Goal: Transaction & Acquisition: Purchase product/service

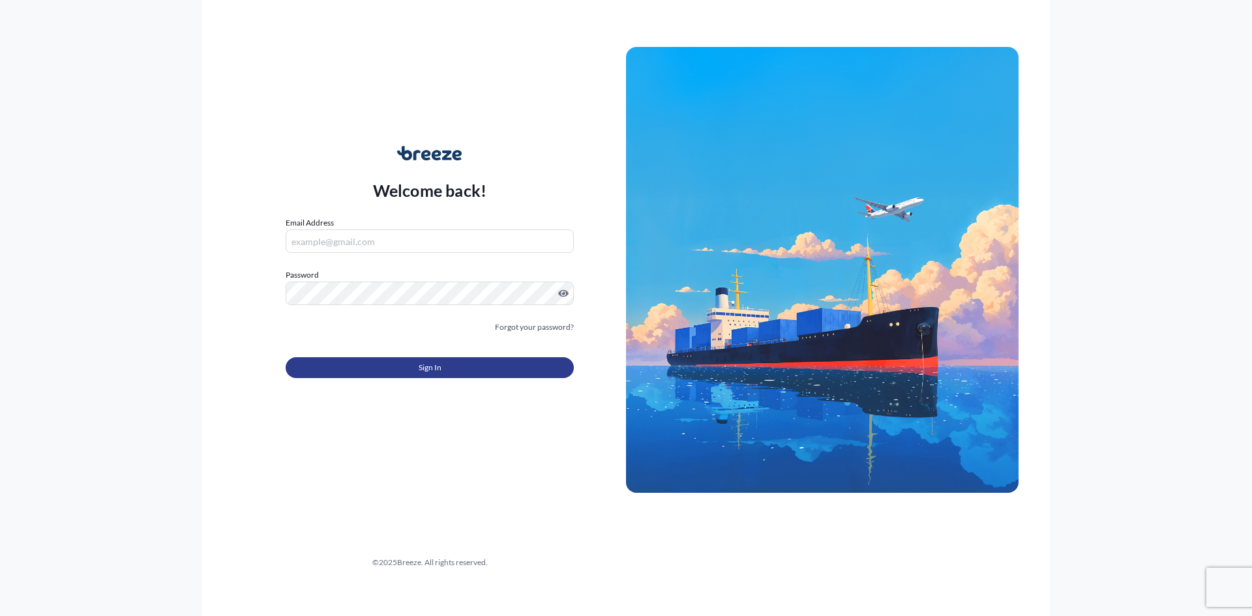
type input "[EMAIL_ADDRESS][DOMAIN_NAME]"
click at [404, 363] on button "Sign In" at bounding box center [430, 367] width 288 height 21
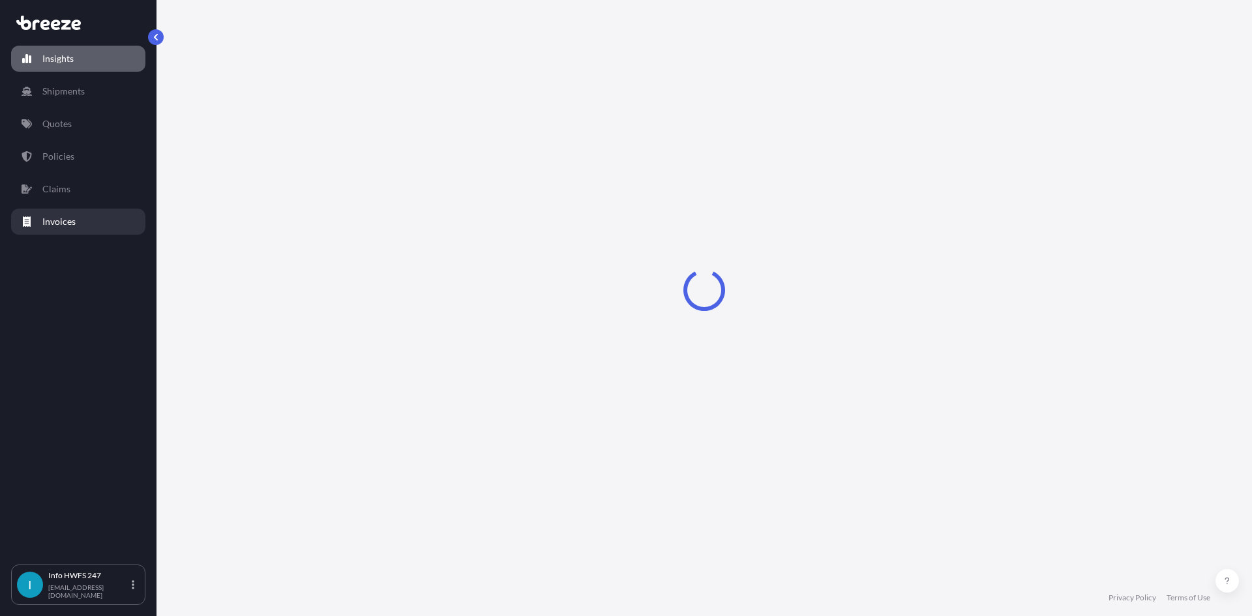
select select "2025"
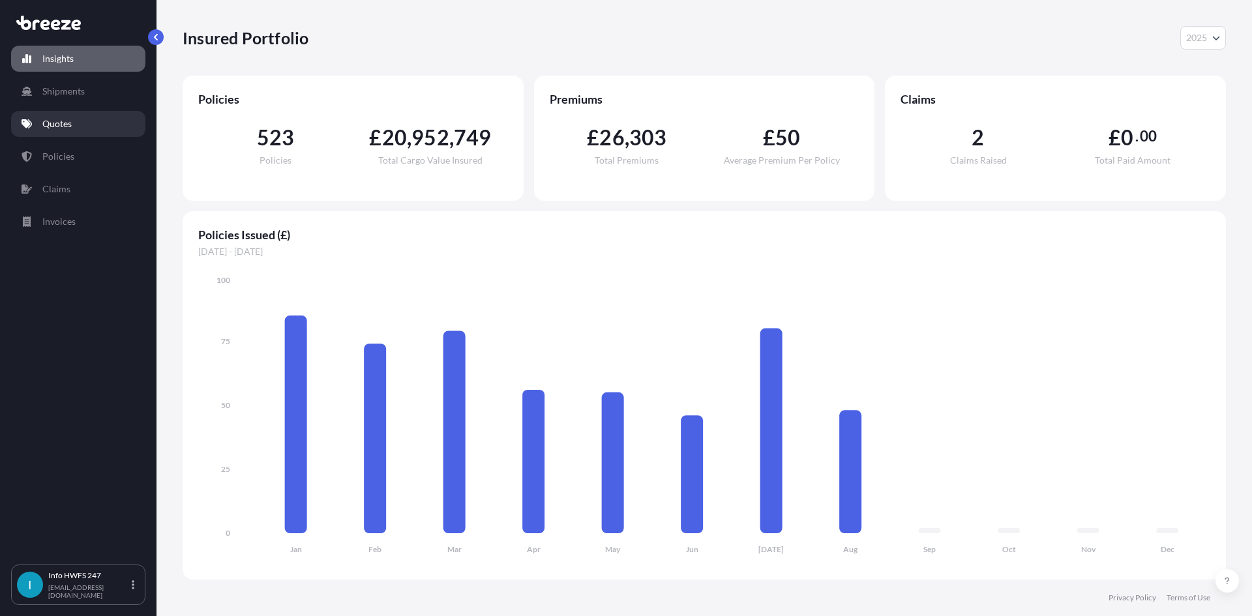
click at [75, 117] on link "Quotes" at bounding box center [78, 124] width 134 height 26
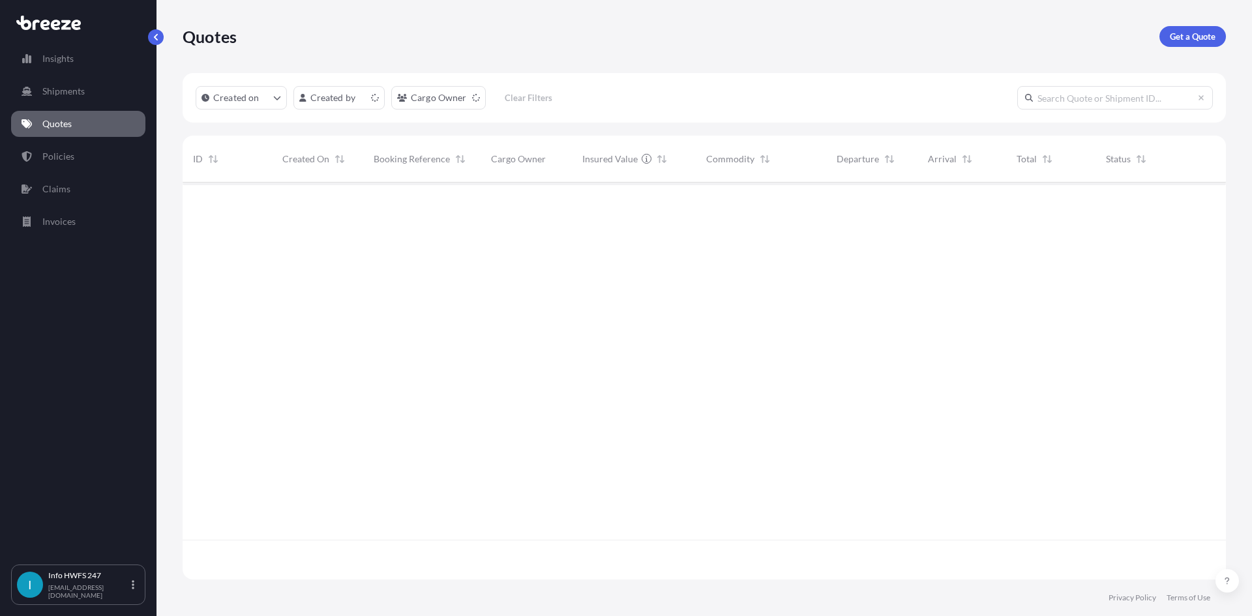
scroll to position [395, 1034]
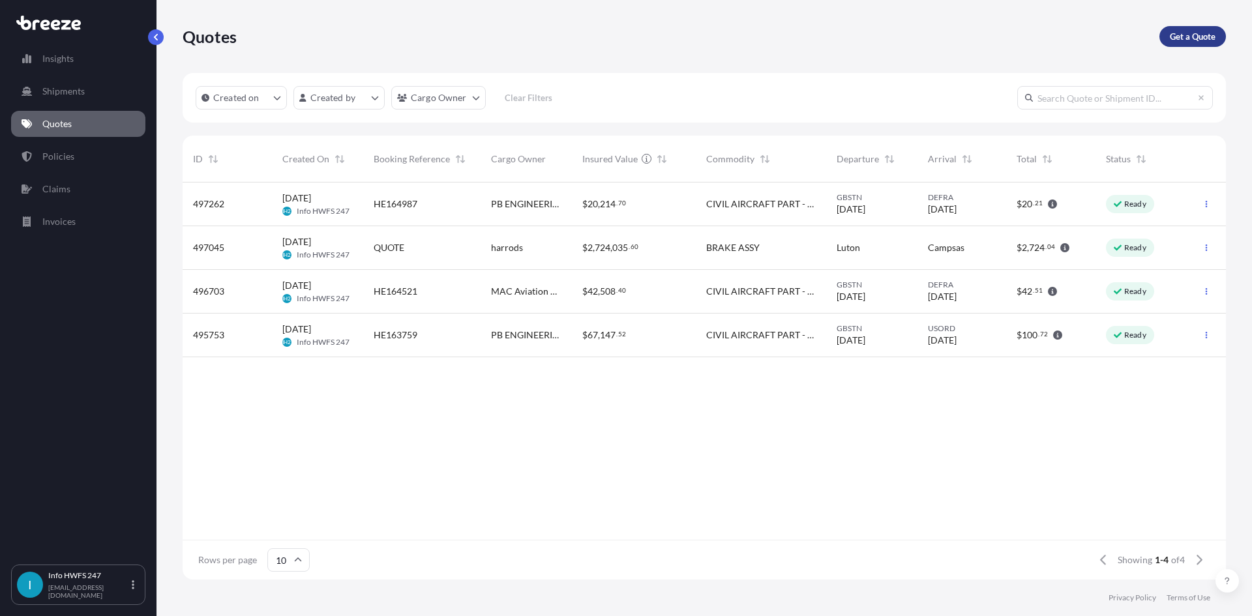
click at [1184, 41] on p "Get a Quote" at bounding box center [1193, 36] width 46 height 13
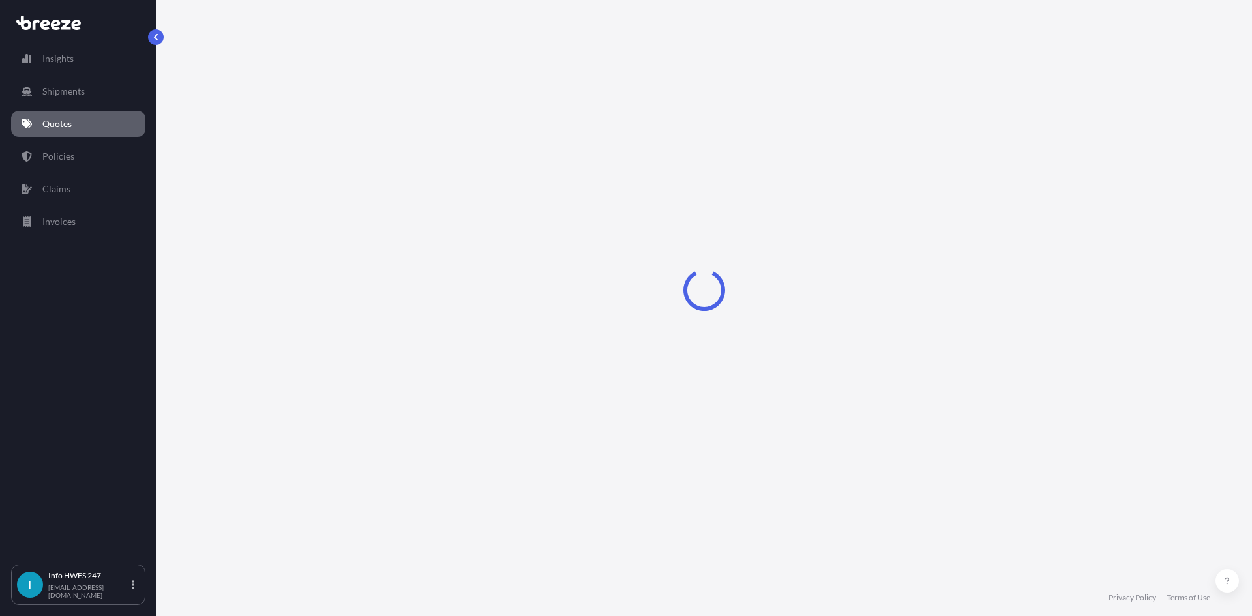
select select "Air"
select select "1"
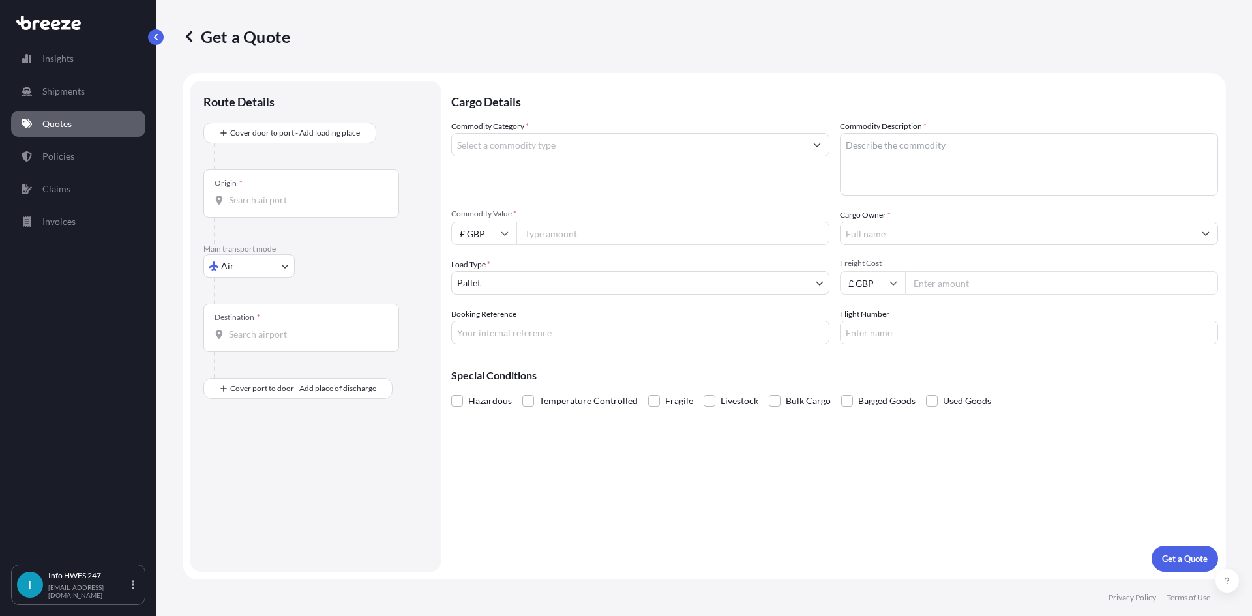
click at [293, 192] on div "Origin *" at bounding box center [301, 194] width 196 height 48
click at [293, 194] on input "Origin *" at bounding box center [306, 200] width 154 height 13
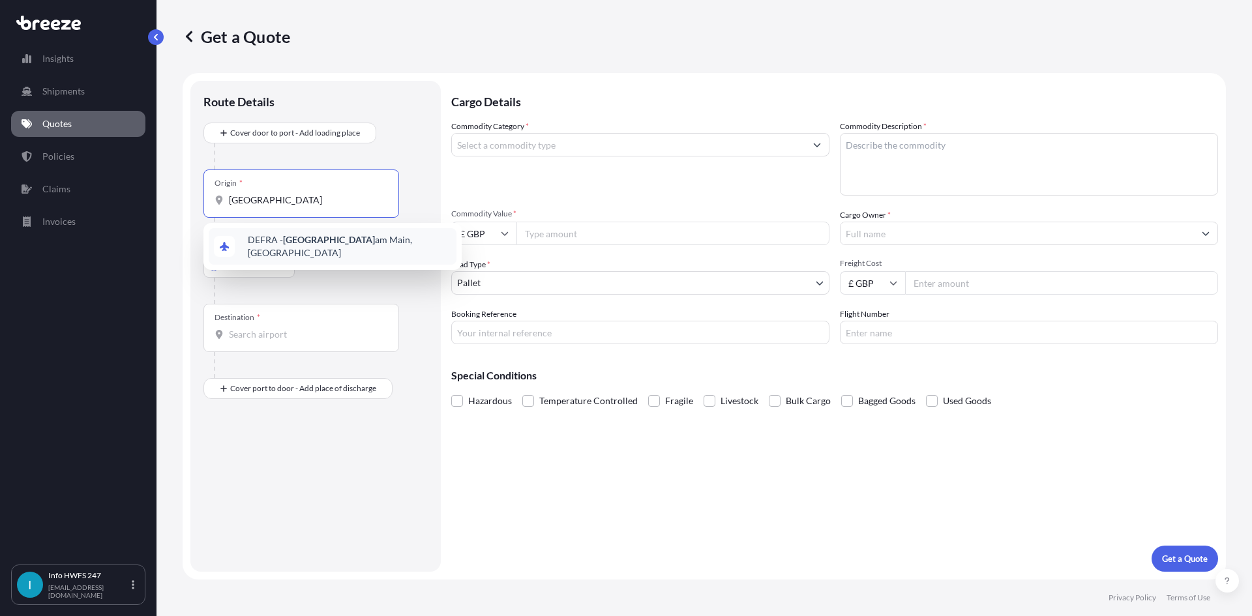
click at [325, 245] on span "DEFRA - [GEOGRAPHIC_DATA], [GEOGRAPHIC_DATA]" at bounding box center [349, 246] width 203 height 26
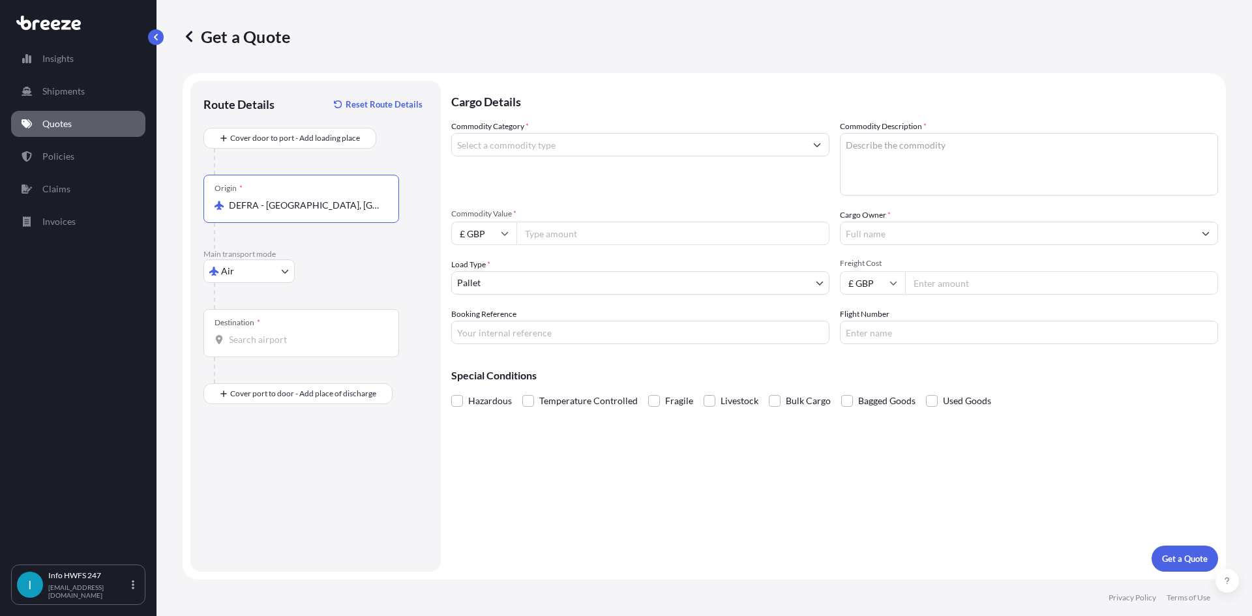
type input "DEFRA - [GEOGRAPHIC_DATA], [GEOGRAPHIC_DATA]"
drag, startPoint x: 387, startPoint y: 204, endPoint x: 168, endPoint y: 199, distance: 219.2
click at [168, 199] on div "Get a Quote Route Details Reset Route Details Cover door to port - Add loading …" at bounding box center [703, 290] width 1095 height 580
click at [340, 207] on input "DEFRA - [GEOGRAPHIC_DATA], [GEOGRAPHIC_DATA]" at bounding box center [306, 205] width 154 height 13
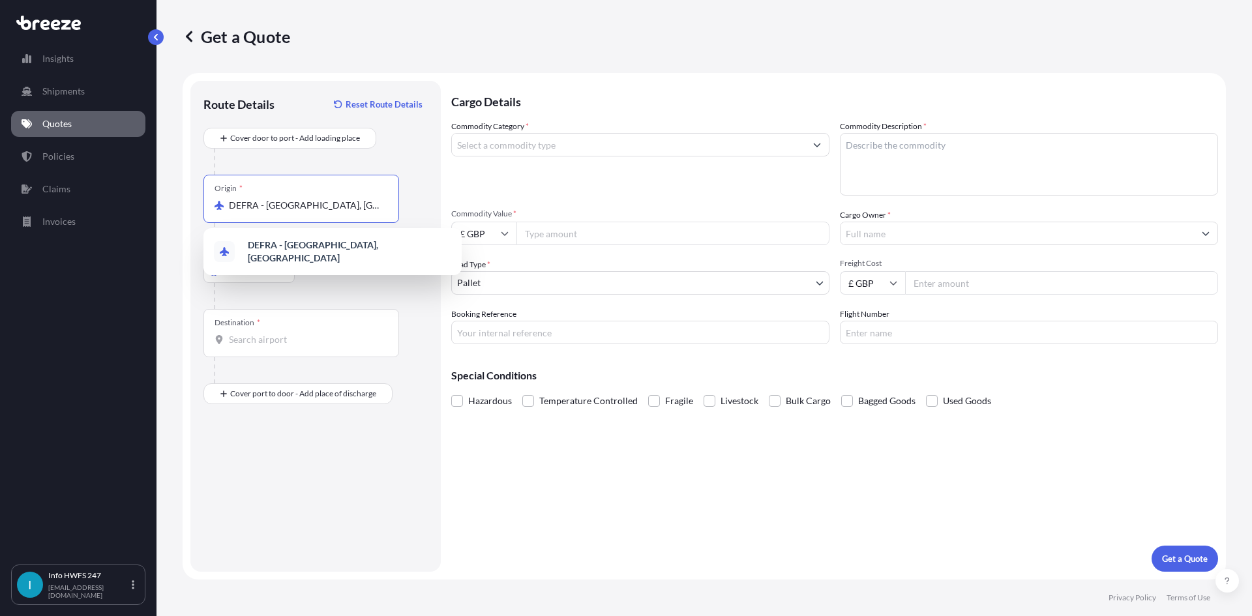
drag, startPoint x: 379, startPoint y: 207, endPoint x: 161, endPoint y: 202, distance: 217.8
click at [161, 202] on div "Get a Quote Route Details Reset Route Details Cover door to port - Add loading …" at bounding box center [703, 290] width 1095 height 580
type input "64521"
drag, startPoint x: 303, startPoint y: 209, endPoint x: 181, endPoint y: 205, distance: 122.7
click at [181, 205] on div "Get a Quote Route Details Reset Route Details Cover door to port - Add loading …" at bounding box center [703, 290] width 1095 height 580
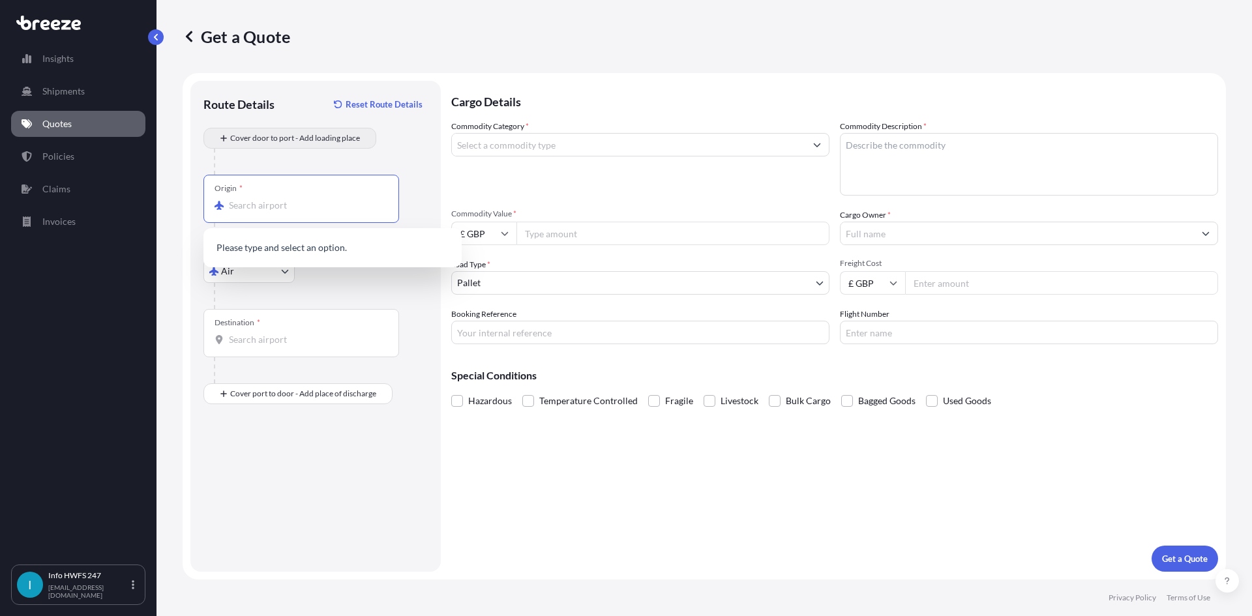
type input "DEFRA - [GEOGRAPHIC_DATA], [GEOGRAPHIC_DATA]"
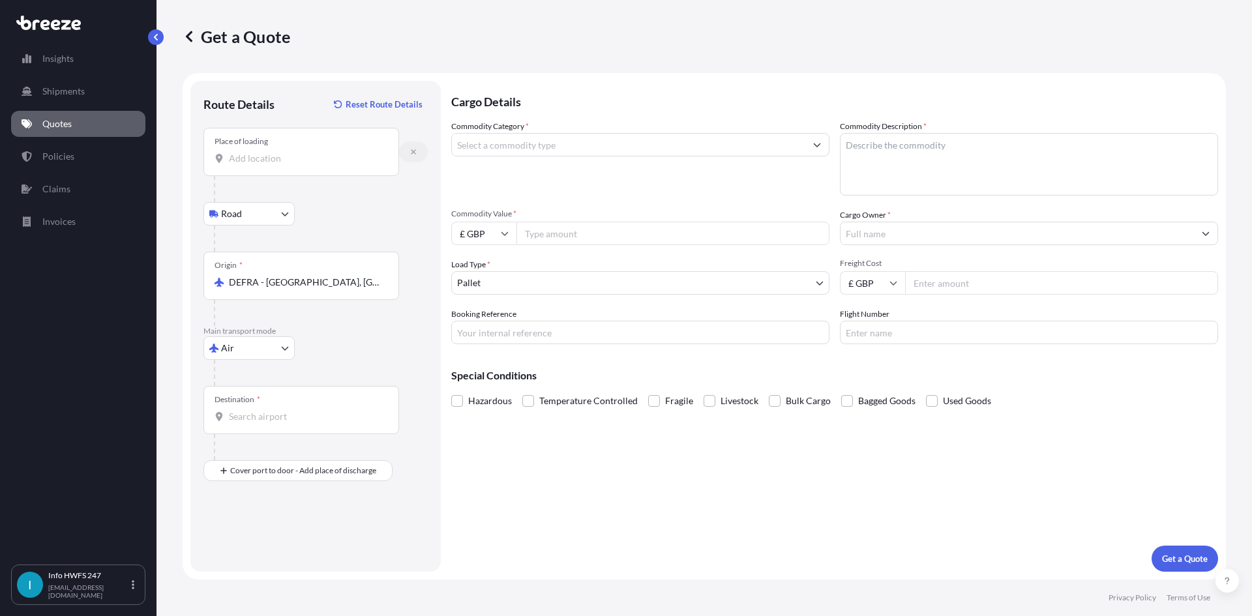
click at [412, 156] on button "button" at bounding box center [413, 152] width 29 height 21
click at [415, 150] on icon "button" at bounding box center [413, 151] width 5 height 5
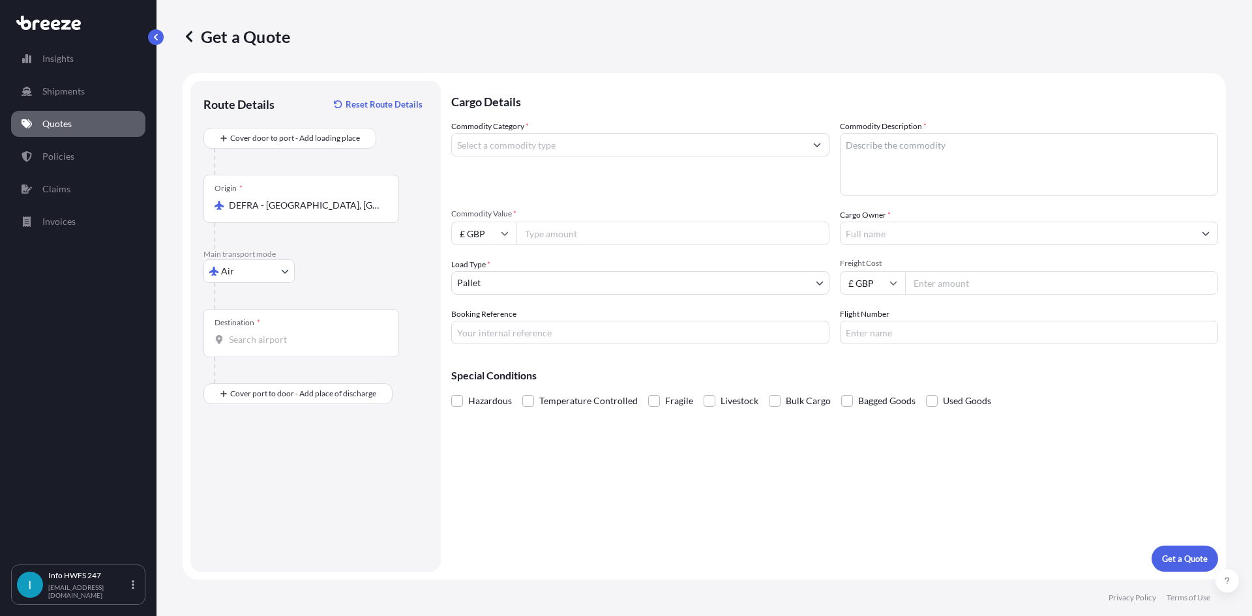
click at [266, 335] on input "Destination *" at bounding box center [306, 339] width 154 height 13
click at [303, 376] on div "GB LHR - Heathrow Apt/[GEOGRAPHIC_DATA], [GEOGRAPHIC_DATA]" at bounding box center [333, 386] width 248 height 37
type input "GBLHR - Heathrow Apt/[GEOGRAPHIC_DATA], [GEOGRAPHIC_DATA]"
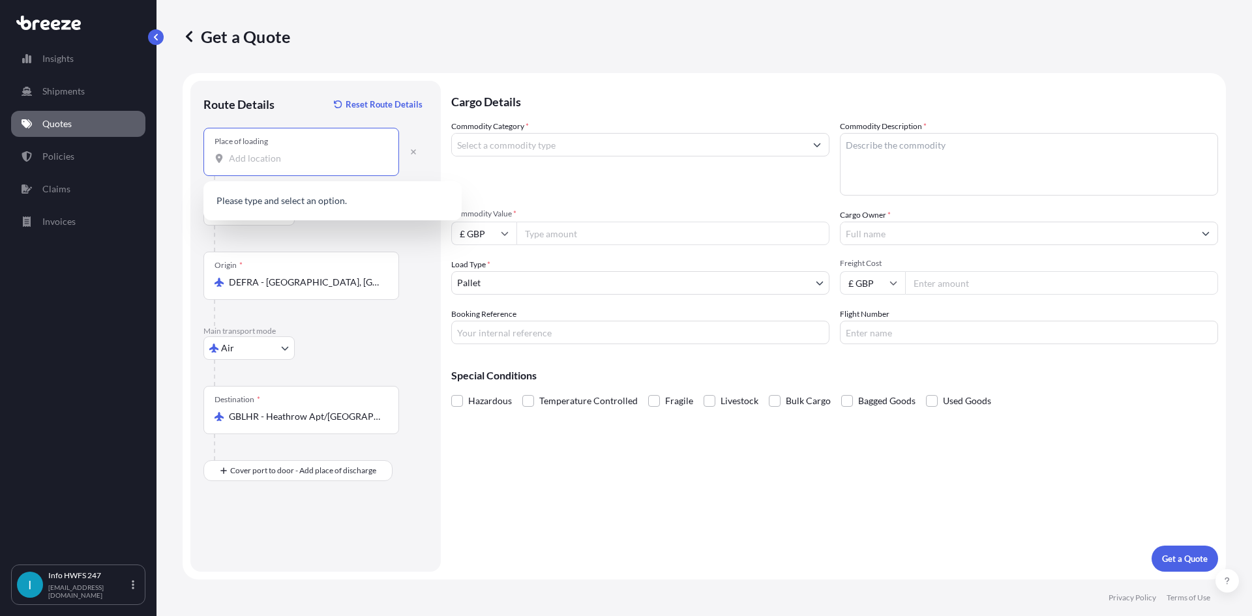
click at [276, 154] on input "Place of loading" at bounding box center [306, 158] width 154 height 13
click at [336, 156] on input "Place of loading" at bounding box center [306, 158] width 154 height 13
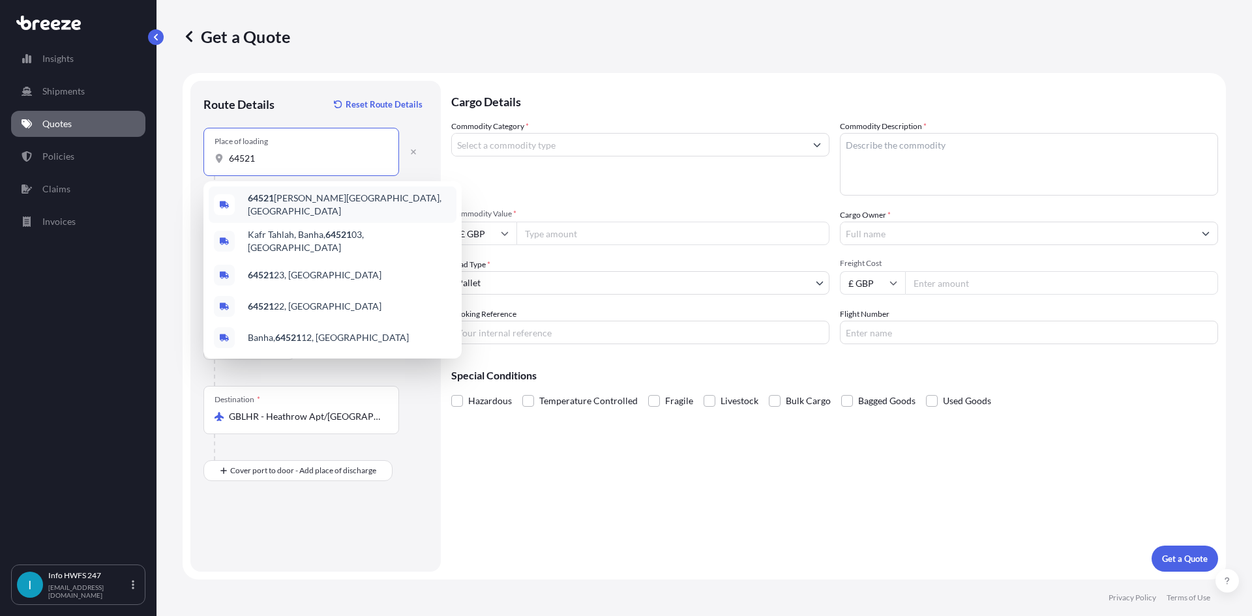
click at [327, 200] on span "64521 [PERSON_NAME], [GEOGRAPHIC_DATA]" at bounding box center [349, 205] width 203 height 26
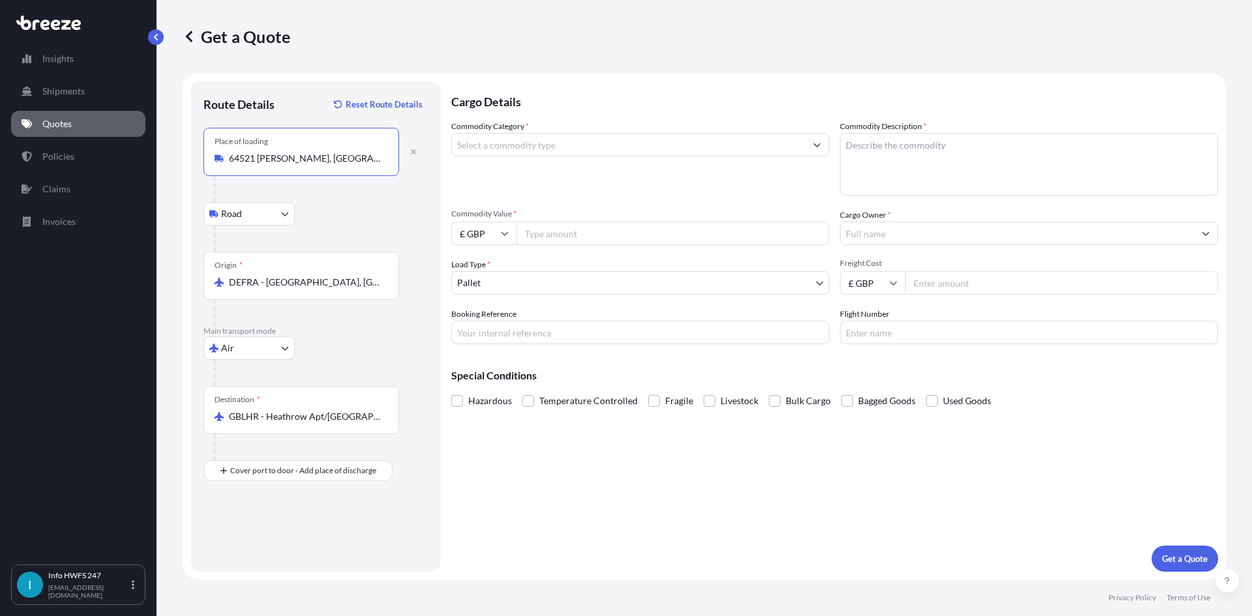
type input "64521 [PERSON_NAME], [GEOGRAPHIC_DATA]"
click at [293, 482] on div "Cover port to door - Add place of discharge" at bounding box center [298, 470] width 167 height 23
click at [299, 535] on input "Place of Discharge" at bounding box center [306, 540] width 154 height 13
type input "Stansted CM24 1QQ, [GEOGRAPHIC_DATA]"
click at [594, 147] on input "Commodity Category *" at bounding box center [628, 144] width 353 height 23
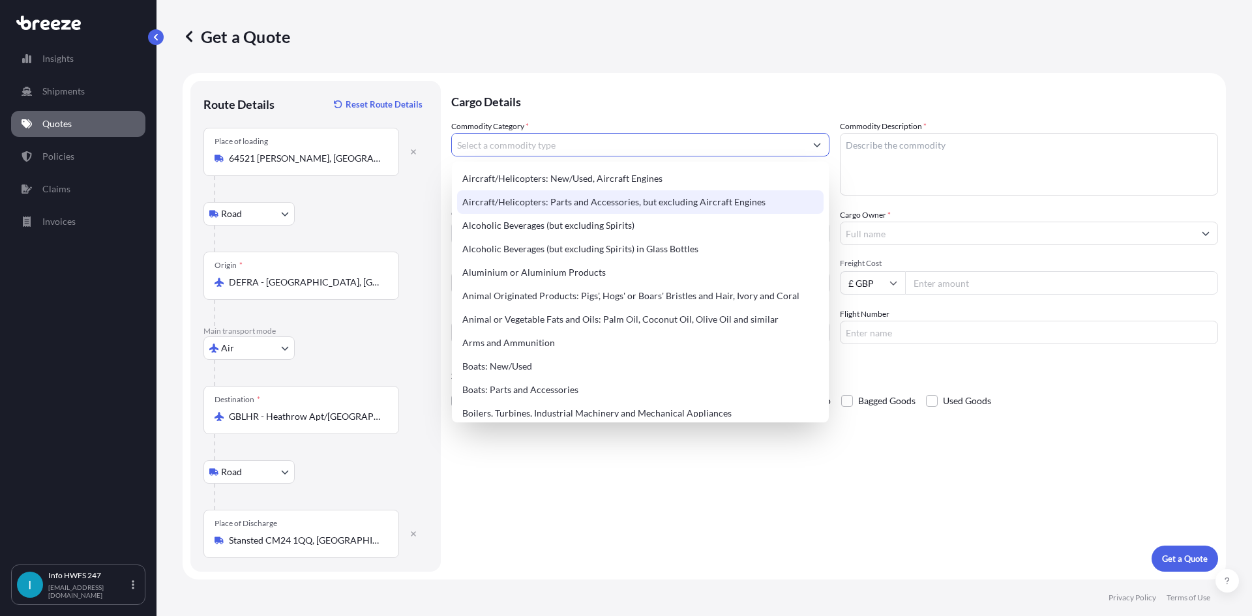
click at [597, 203] on div "Aircraft/Helicopters: Parts and Accessories, but excluding Aircraft Engines" at bounding box center [640, 201] width 366 height 23
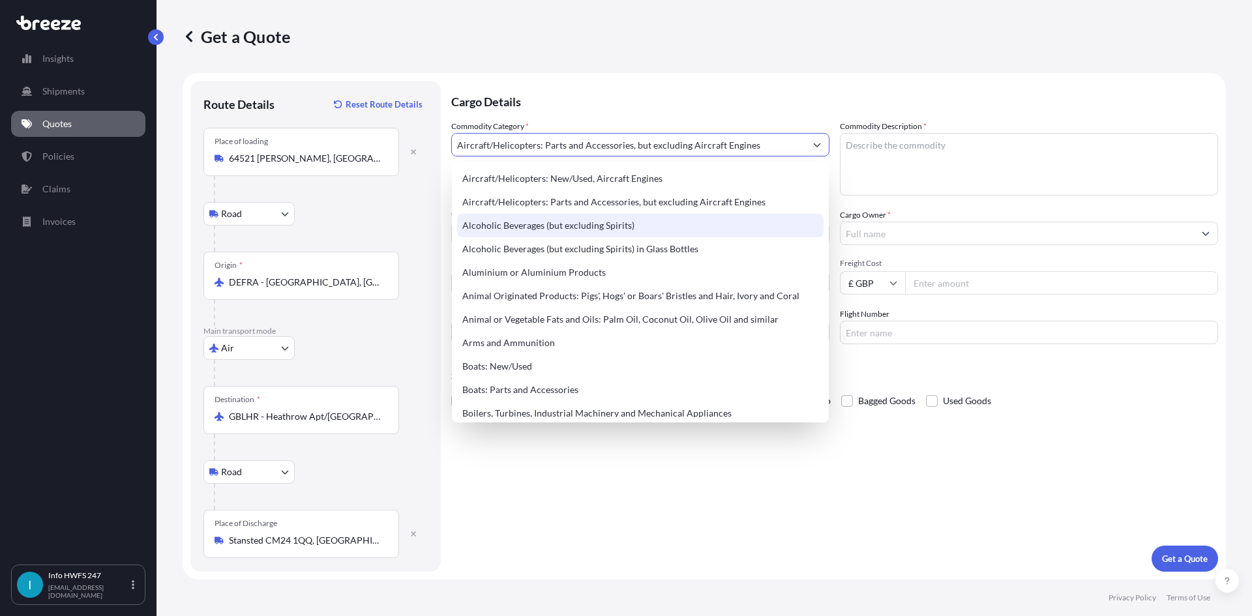
click at [633, 232] on div "Alcoholic Beverages (but excluding Spirits)" at bounding box center [640, 225] width 366 height 23
type input "Alcoholic Beverages (but excluding Spirits)"
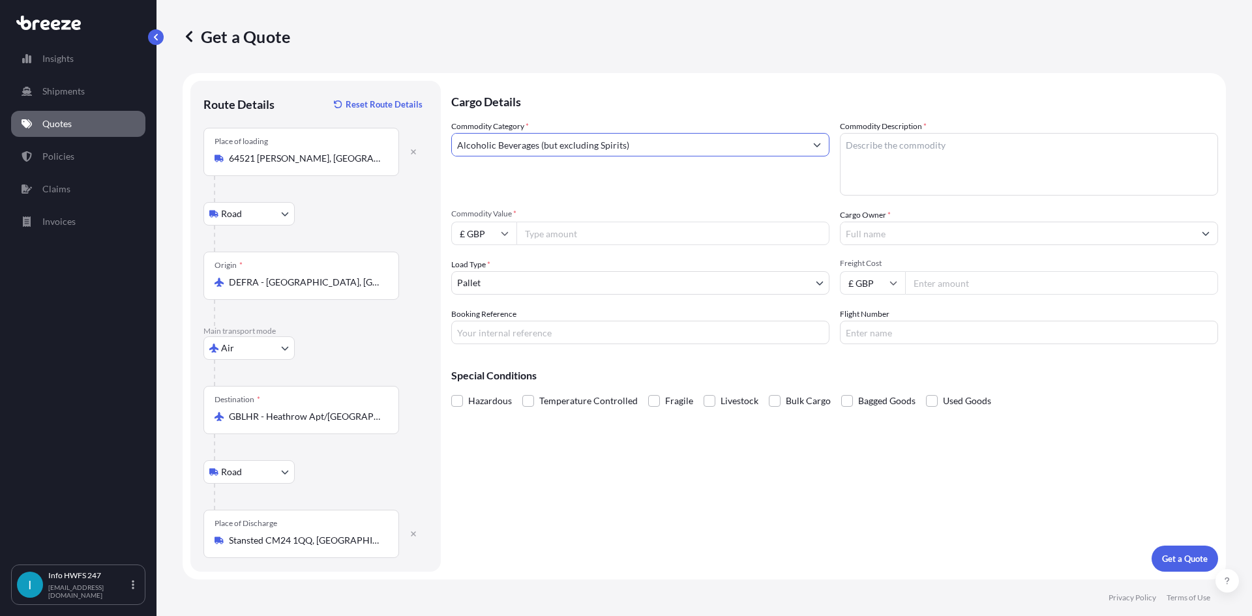
click at [495, 235] on input "£ GBP" at bounding box center [483, 233] width 65 height 23
click at [488, 330] on div "$ USD" at bounding box center [483, 324] width 55 height 25
type input "$ USD"
click at [586, 230] on input "Commodity Value *" at bounding box center [672, 233] width 313 height 23
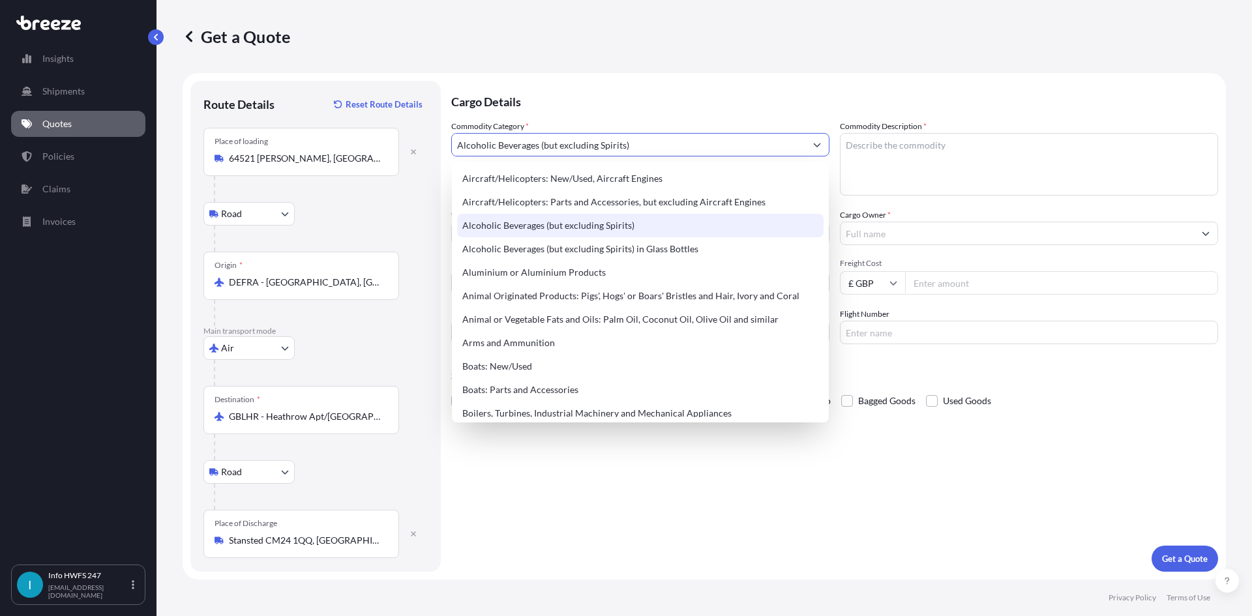
click at [646, 152] on input "Alcoholic Beverages (but excluding Spirits)" at bounding box center [628, 144] width 353 height 23
click at [586, 201] on div "Aircraft/Helicopters: Parts and Accessories, but excluding Aircraft Engines" at bounding box center [640, 201] width 366 height 23
type input "Aircraft/Helicopters: Parts and Accessories, but excluding Aircraft Engines"
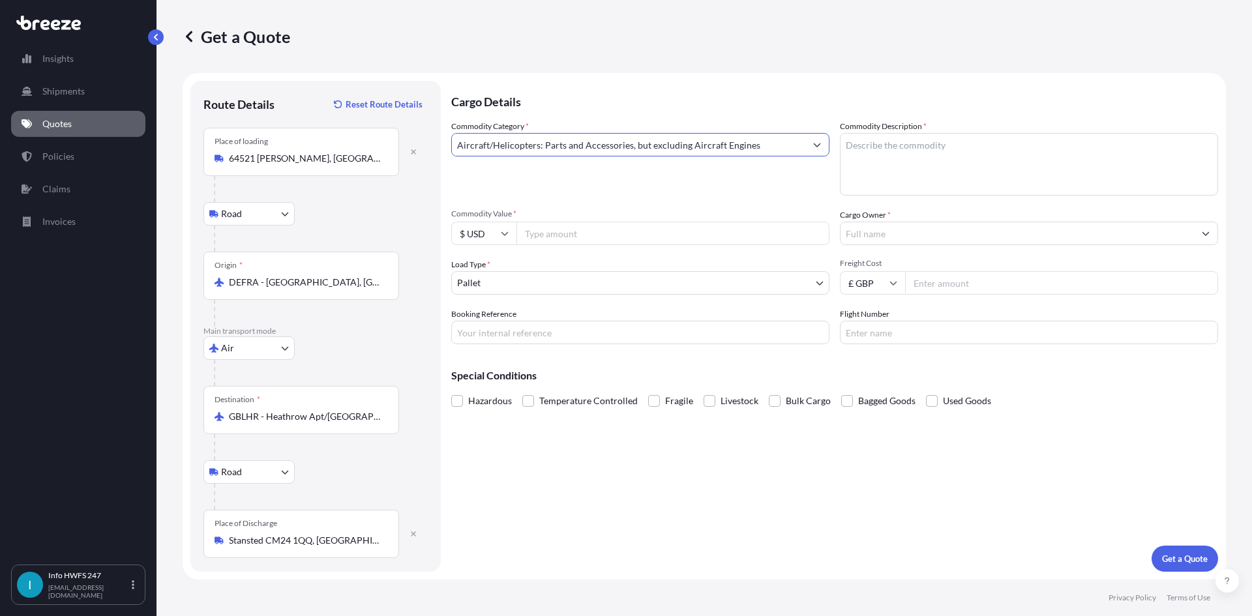
click at [592, 231] on input "Commodity Value *" at bounding box center [672, 233] width 313 height 23
type input "5983.3"
click at [561, 329] on input "Booking Reference" at bounding box center [640, 332] width 378 height 23
click at [515, 330] on input "Booking Reference" at bounding box center [640, 332] width 378 height 23
type input "HI164437"
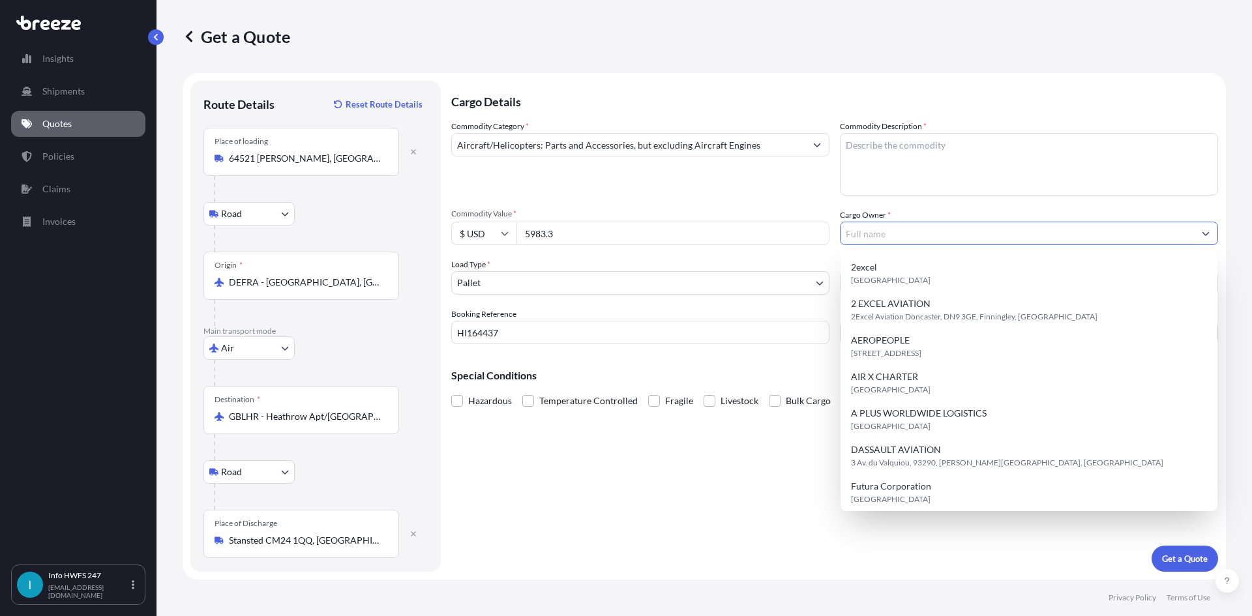
click at [943, 230] on input "Cargo Owner *" at bounding box center [1017, 233] width 353 height 23
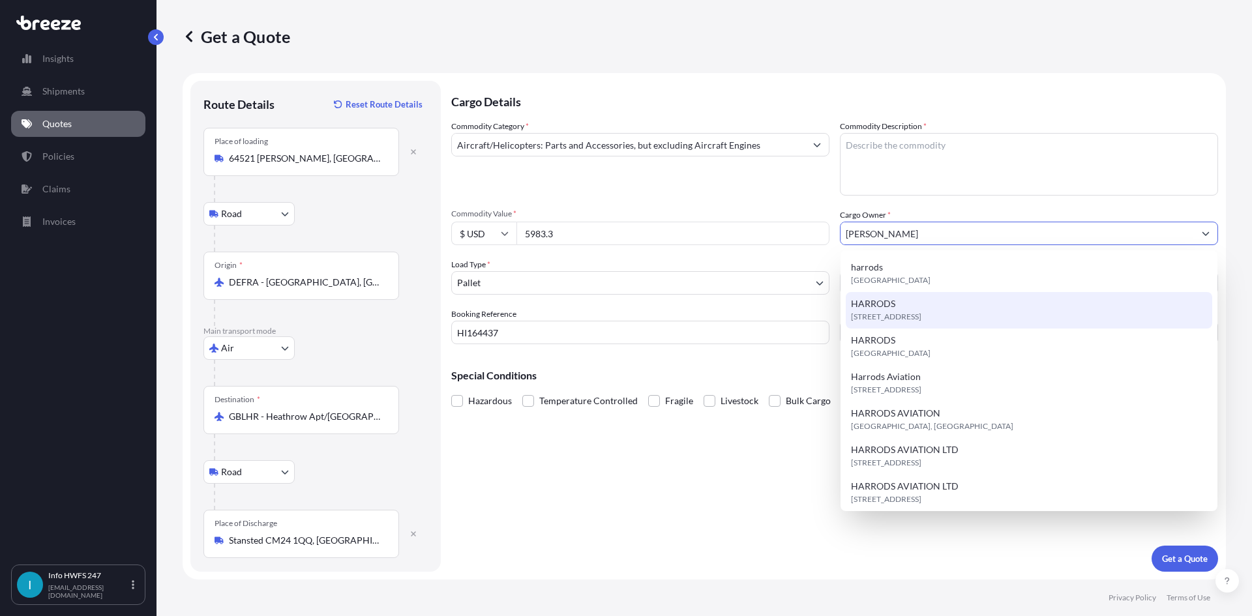
click at [921, 312] on span "[STREET_ADDRESS]" at bounding box center [886, 316] width 70 height 13
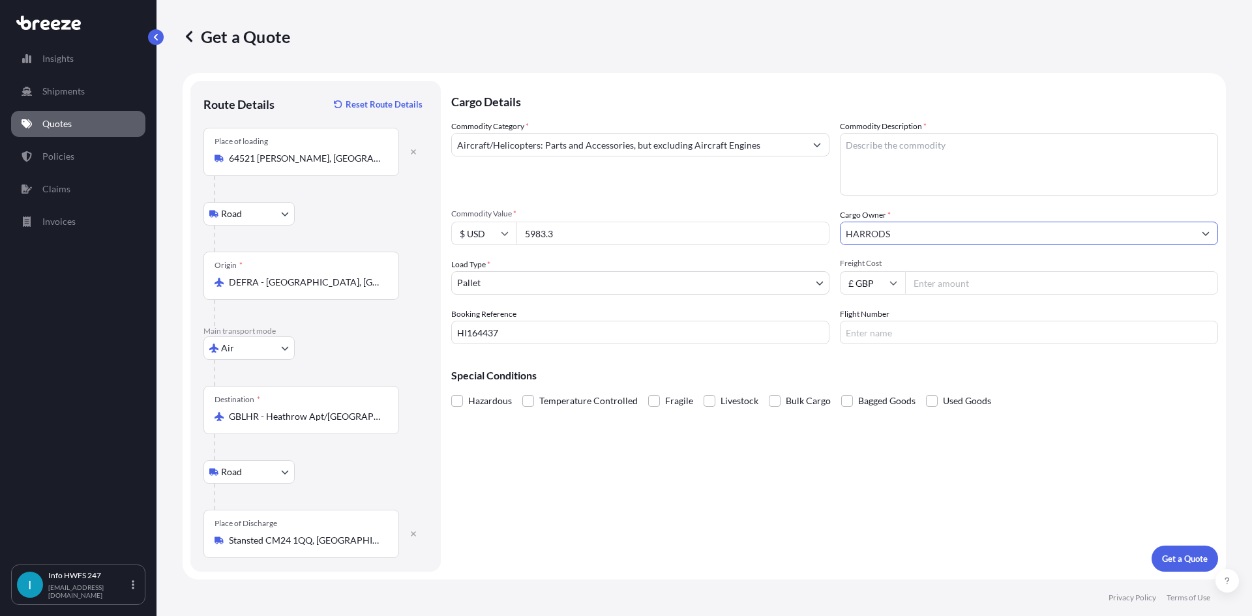
type input "HARRODS"
click at [1193, 556] on p "Get a Quote" at bounding box center [1185, 558] width 46 height 13
click at [940, 180] on textarea "Commodity Description *" at bounding box center [1029, 164] width 378 height 63
click at [921, 162] on textarea "Commodity Description *" at bounding box center [1029, 164] width 378 height 63
type textarea "Air Heater & Packing"
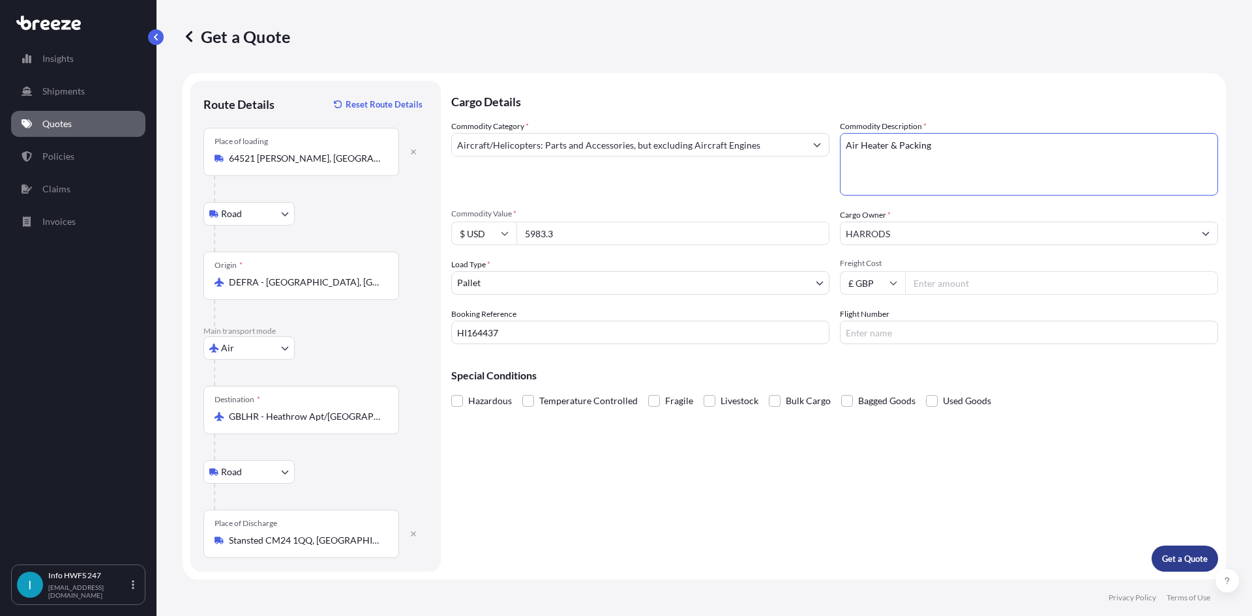
click at [1190, 563] on p "Get a Quote" at bounding box center [1185, 558] width 46 height 13
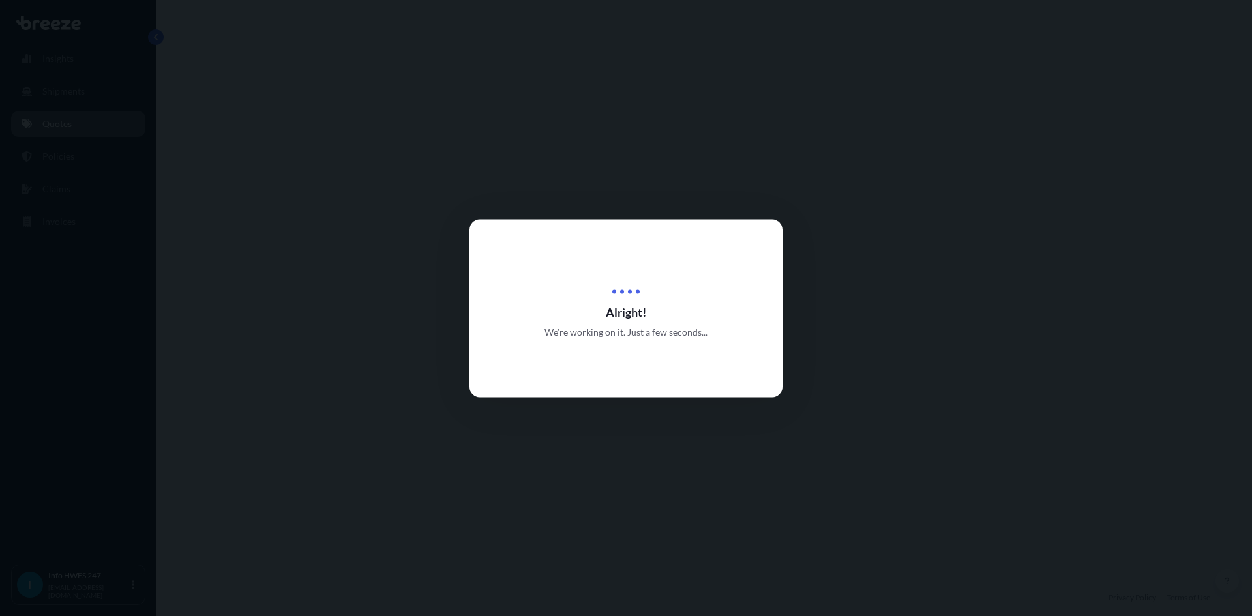
select select "Road"
select select "Air"
select select "Road"
select select "1"
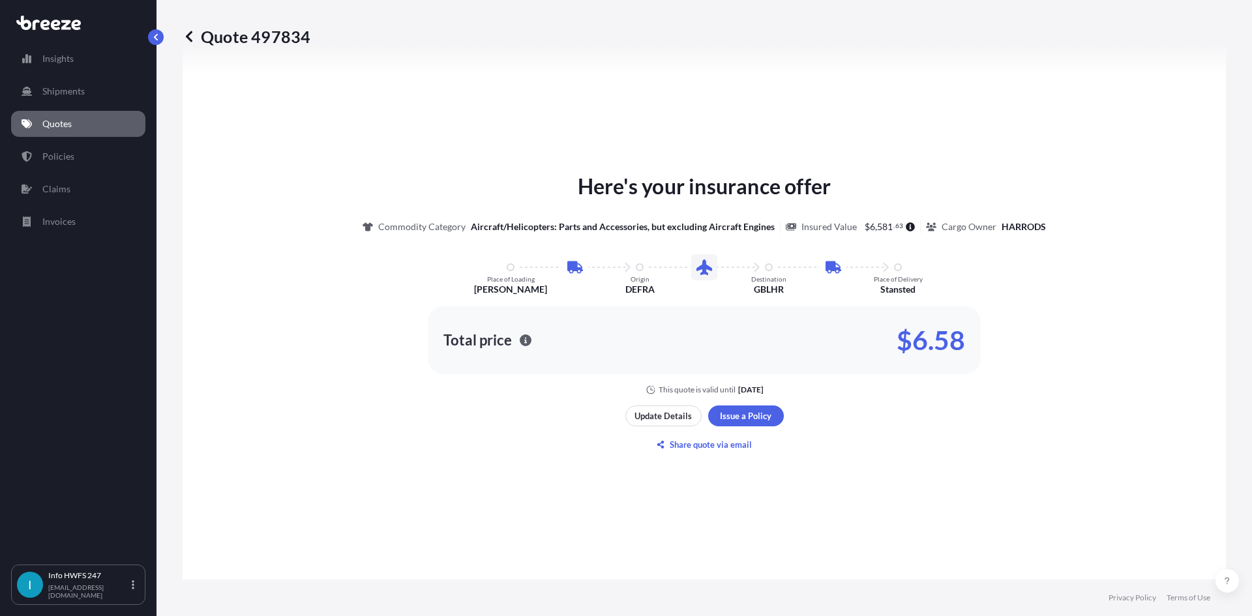
scroll to position [717, 0]
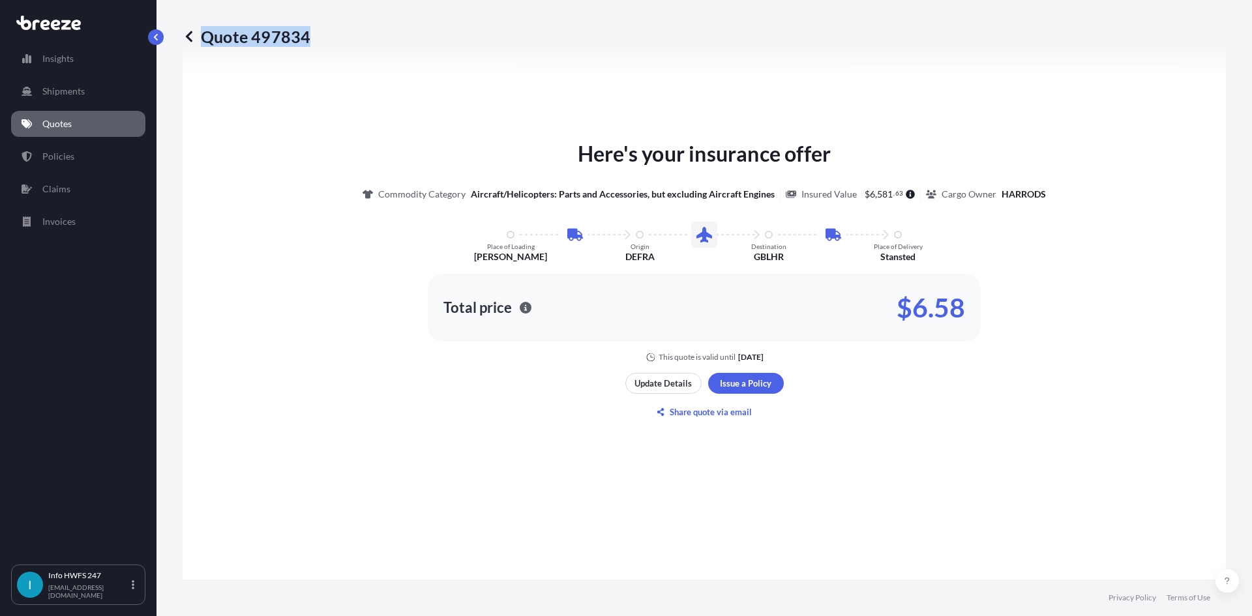
drag, startPoint x: 318, startPoint y: 38, endPoint x: 307, endPoint y: 38, distance: 11.1
click at [307, 38] on div "Quote 497834" at bounding box center [704, 36] width 1043 height 21
copy p "Quote 497834"
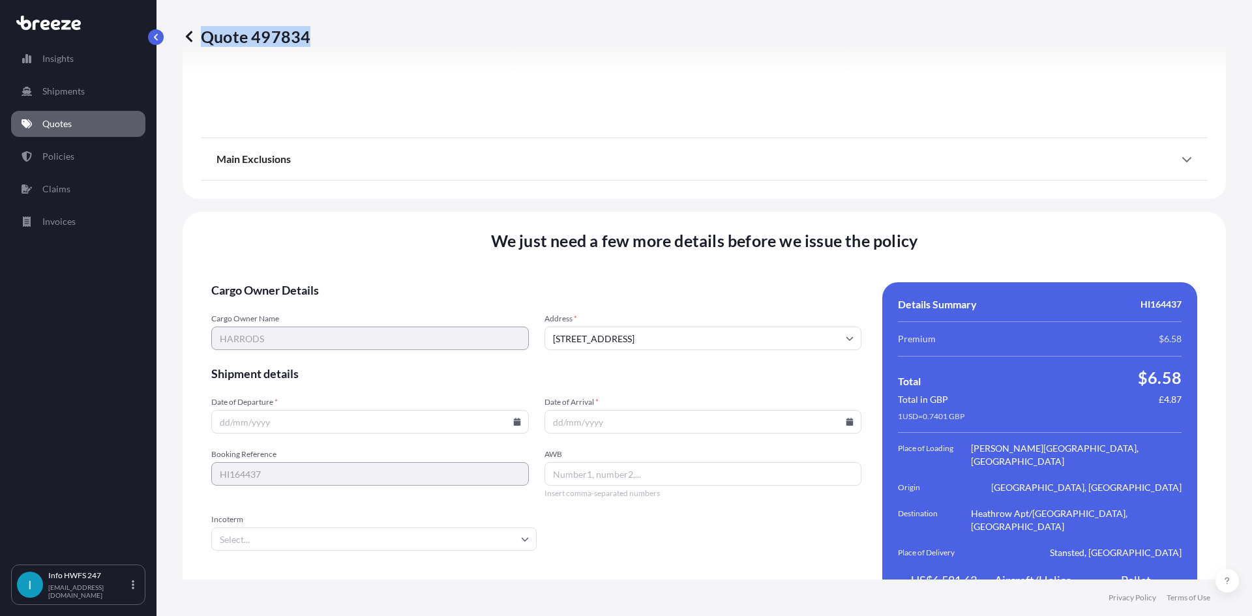
scroll to position [1700, 0]
click at [691, 410] on input "Date of Arrival *" at bounding box center [703, 421] width 318 height 23
click at [839, 410] on input "Date of Arrival *" at bounding box center [703, 421] width 318 height 23
click at [846, 417] on icon at bounding box center [849, 421] width 7 height 8
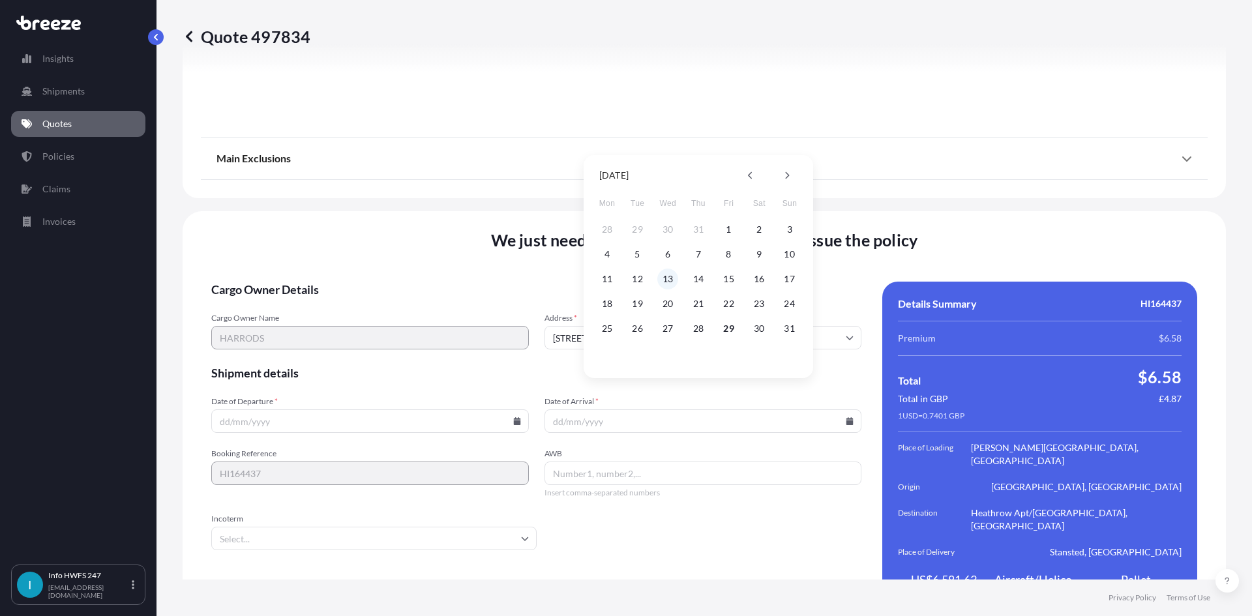
click at [666, 278] on button "13" at bounding box center [667, 279] width 21 height 21
type input "[DATE]"
click at [767, 508] on form "Cargo Owner Details Cargo Owner Name [PERSON_NAME] Address * [GEOGRAPHIC_DATA] …" at bounding box center [536, 448] width 650 height 332
click at [316, 410] on input "Date of Departure *" at bounding box center [370, 421] width 318 height 23
click at [509, 410] on input "Date of Departure *" at bounding box center [370, 421] width 318 height 23
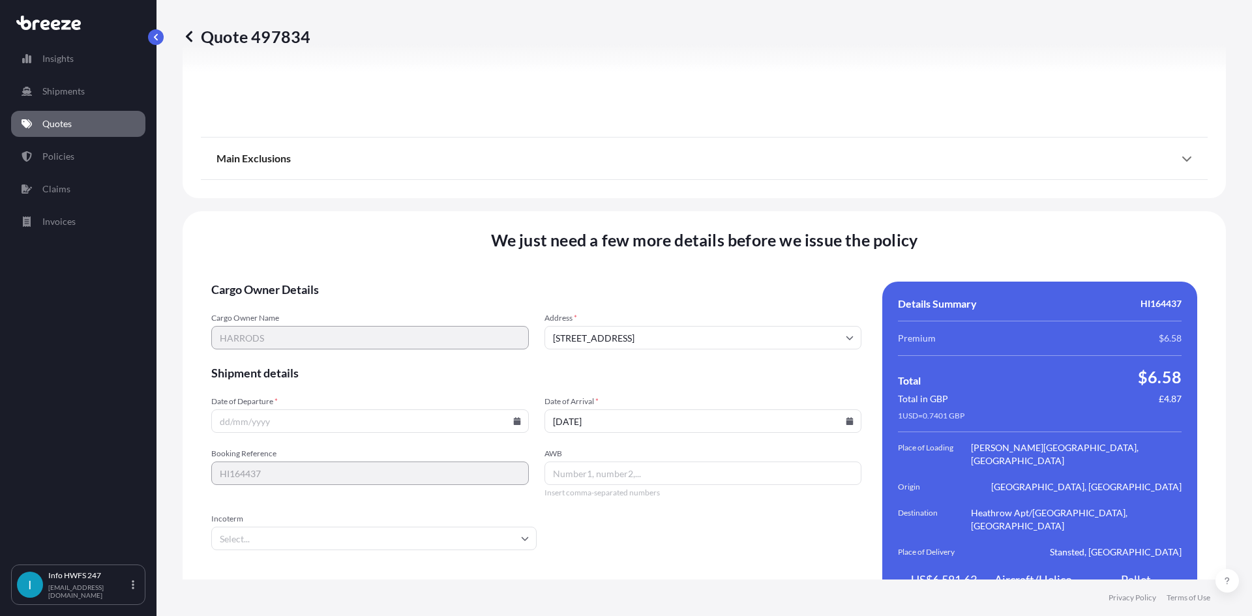
click at [514, 417] on icon at bounding box center [516, 421] width 7 height 8
click at [337, 277] on button "13" at bounding box center [337, 279] width 21 height 21
type input "[DATE]"
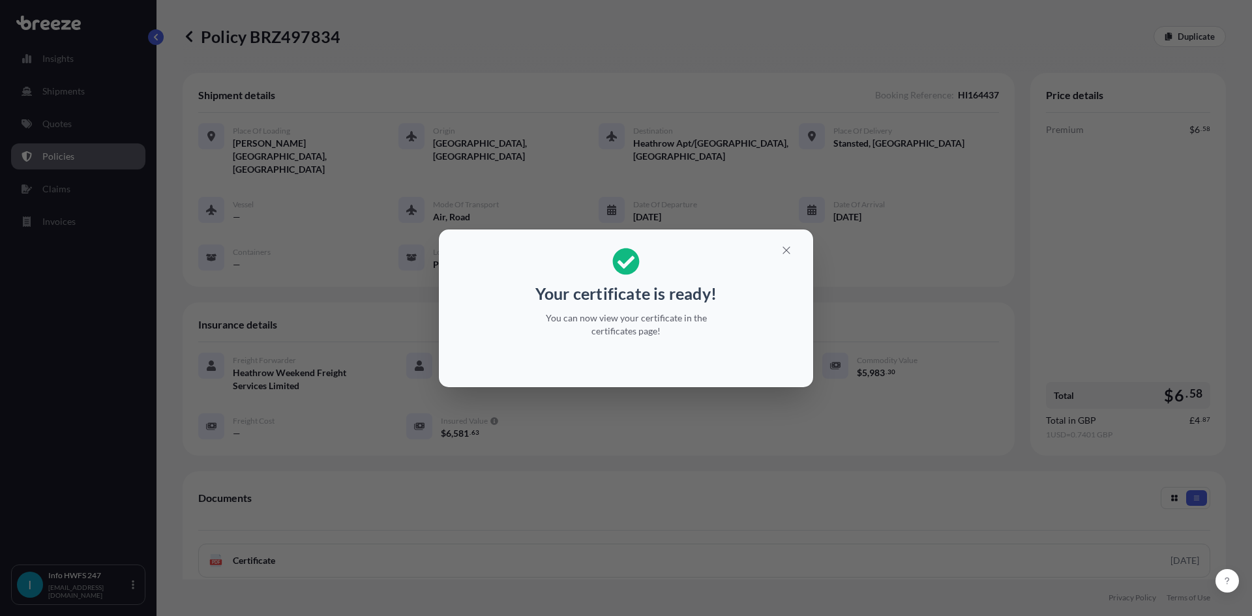
click at [575, 400] on div "Your certificate is ready! You can now view your certificate in the certificate…" at bounding box center [626, 308] width 1252 height 616
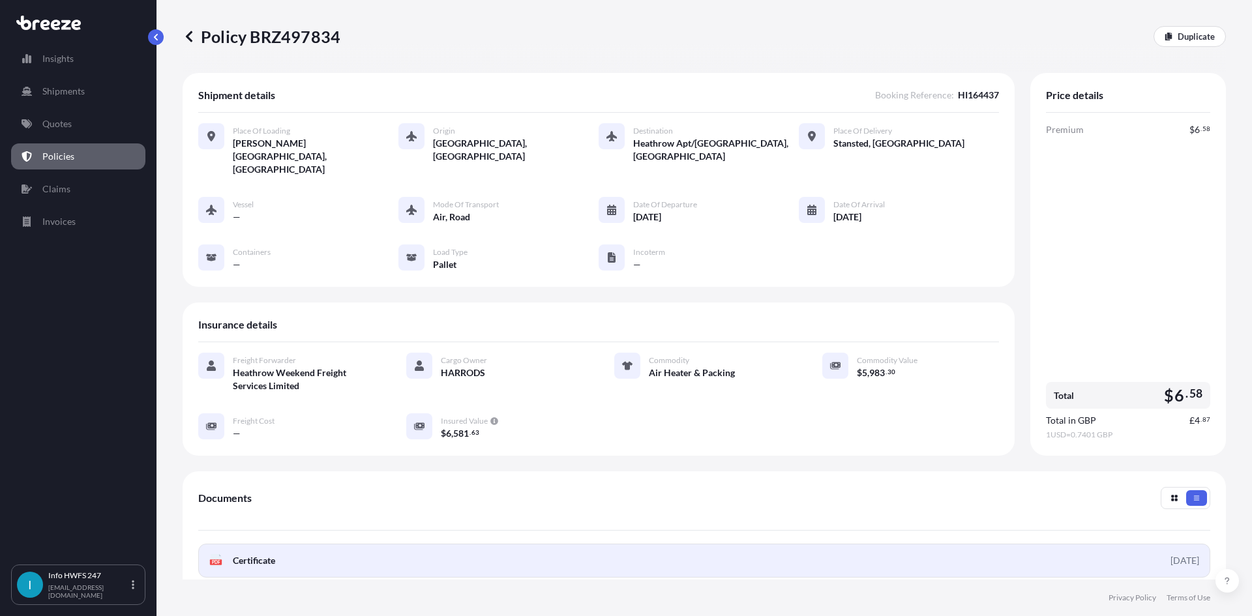
click at [331, 544] on link "PDF Certificate [DATE]" at bounding box center [704, 561] width 1012 height 34
